Goal: Use online tool/utility: Utilize a website feature to perform a specific function

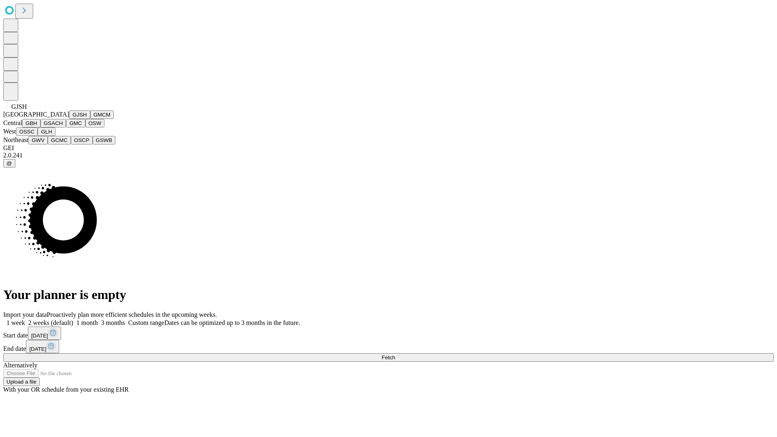
click at [69, 119] on button "GJSH" at bounding box center [79, 115] width 21 height 9
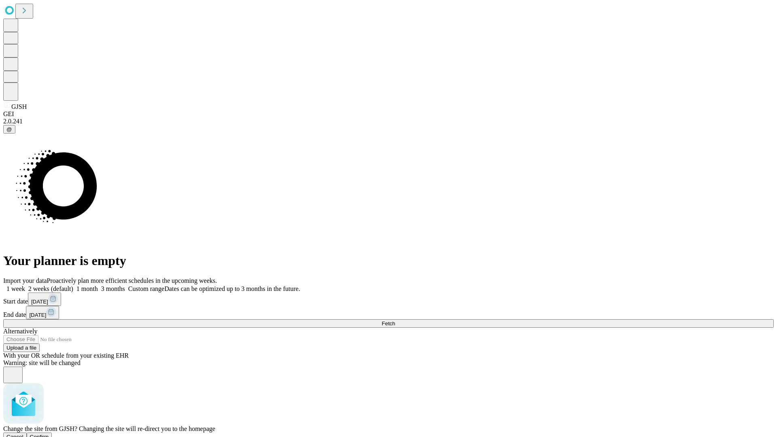
click at [49, 434] on span "Confirm" at bounding box center [39, 437] width 19 height 6
click at [98, 285] on label "1 month" at bounding box center [85, 288] width 25 height 7
click at [395, 321] on span "Fetch" at bounding box center [388, 324] width 13 height 6
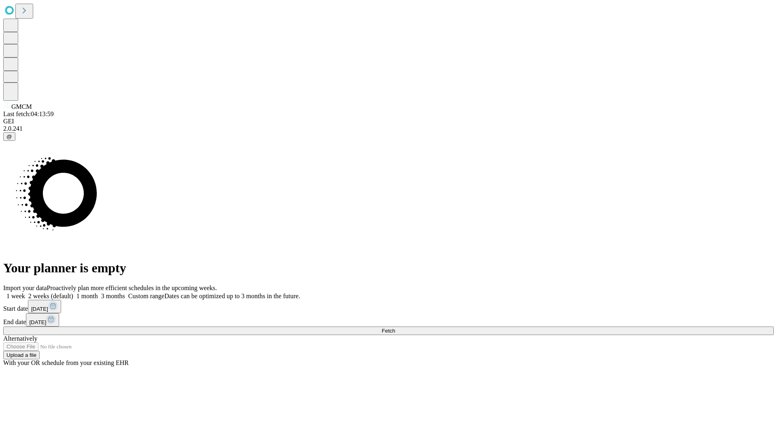
click at [98, 293] on label "1 month" at bounding box center [85, 296] width 25 height 7
click at [395, 328] on span "Fetch" at bounding box center [388, 331] width 13 height 6
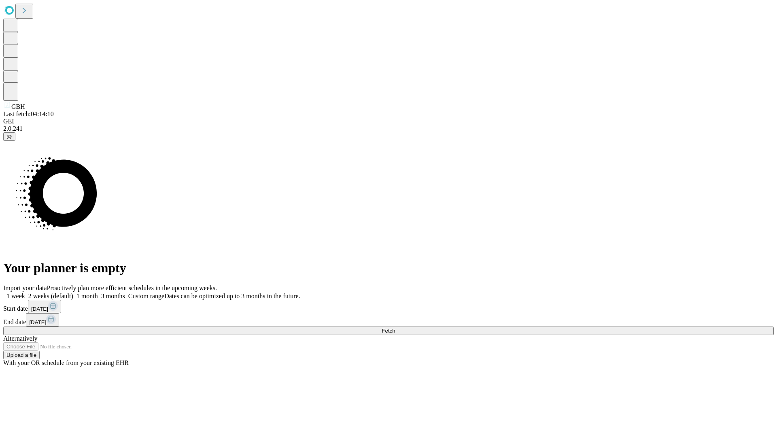
click at [98, 293] on label "1 month" at bounding box center [85, 296] width 25 height 7
click at [395, 328] on span "Fetch" at bounding box center [388, 331] width 13 height 6
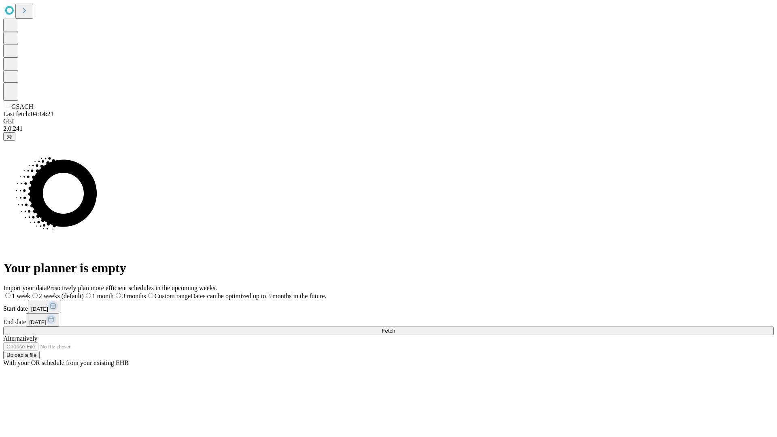
click at [114, 293] on label "1 month" at bounding box center [99, 296] width 30 height 7
click at [395, 328] on span "Fetch" at bounding box center [388, 331] width 13 height 6
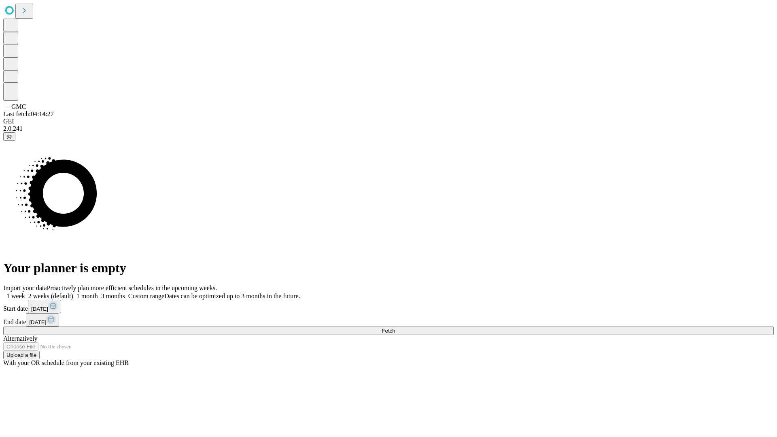
click at [98, 293] on label "1 month" at bounding box center [85, 296] width 25 height 7
click at [395, 328] on span "Fetch" at bounding box center [388, 331] width 13 height 6
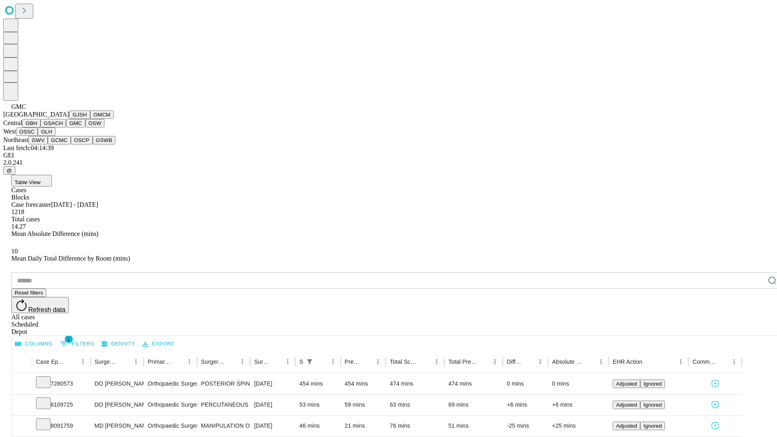
click at [85, 128] on button "OSW" at bounding box center [94, 123] width 19 height 9
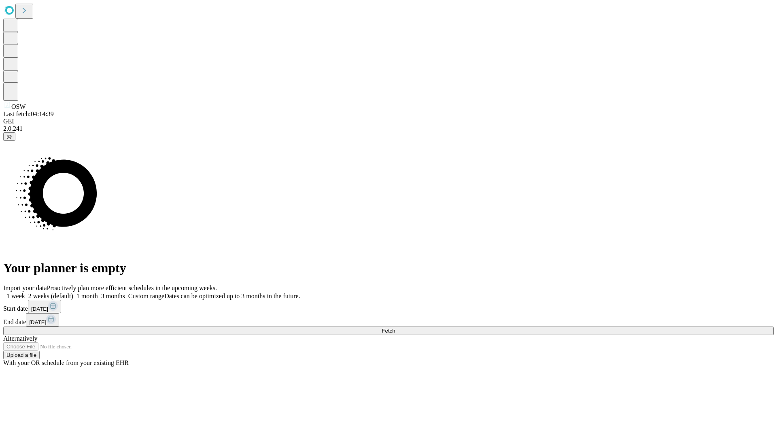
click at [98, 293] on label "1 month" at bounding box center [85, 296] width 25 height 7
click at [395, 328] on span "Fetch" at bounding box center [388, 331] width 13 height 6
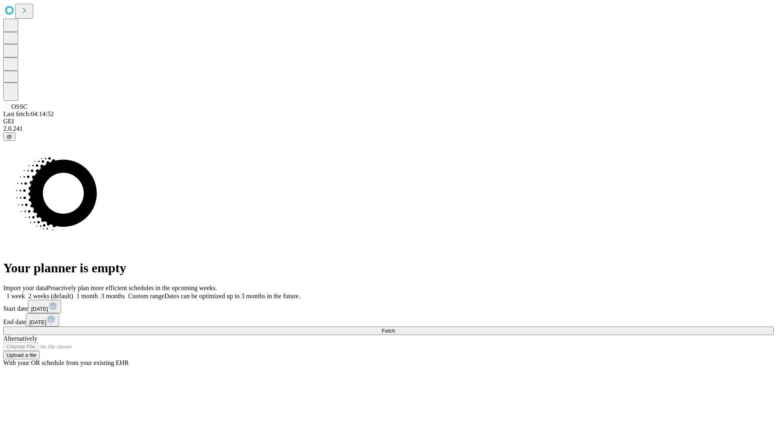
click at [395, 328] on span "Fetch" at bounding box center [388, 331] width 13 height 6
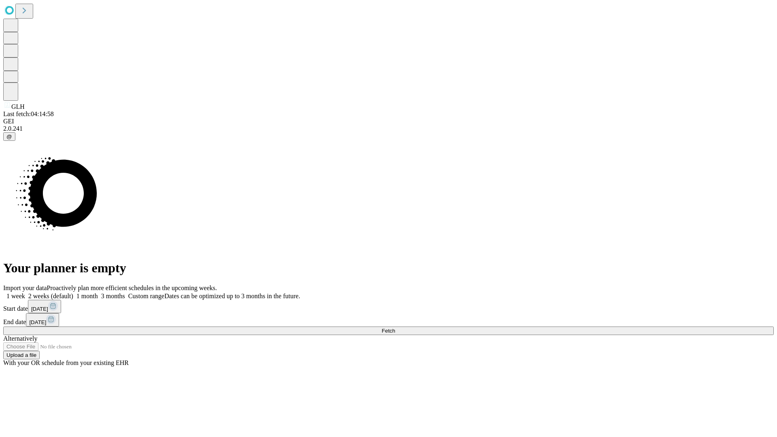
click at [98, 293] on label "1 month" at bounding box center [85, 296] width 25 height 7
click at [395, 328] on span "Fetch" at bounding box center [388, 331] width 13 height 6
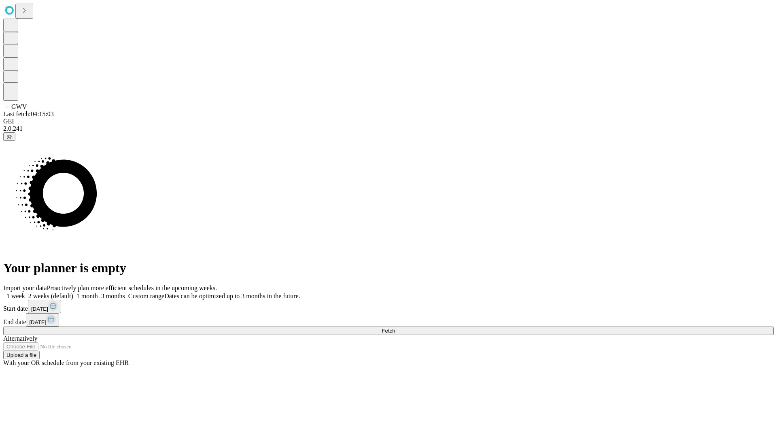
click at [98, 293] on label "1 month" at bounding box center [85, 296] width 25 height 7
click at [395, 328] on span "Fetch" at bounding box center [388, 331] width 13 height 6
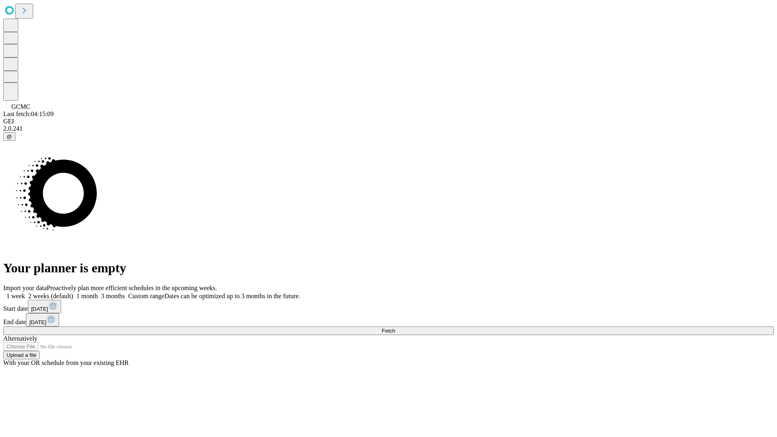
click at [395, 328] on span "Fetch" at bounding box center [388, 331] width 13 height 6
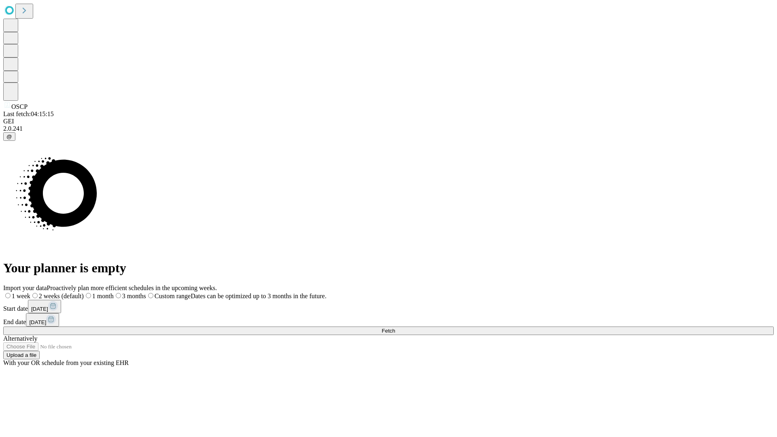
click at [114, 293] on label "1 month" at bounding box center [99, 296] width 30 height 7
click at [395, 328] on span "Fetch" at bounding box center [388, 331] width 13 height 6
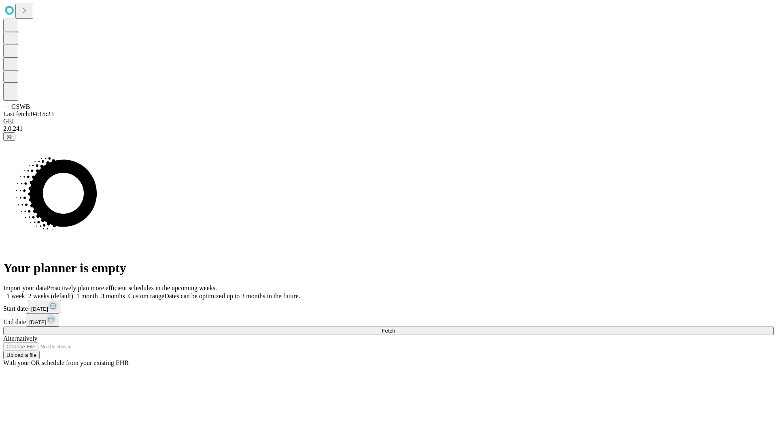
click at [98, 293] on label "1 month" at bounding box center [85, 296] width 25 height 7
click at [395, 328] on span "Fetch" at bounding box center [388, 331] width 13 height 6
